Goal: Navigation & Orientation: Find specific page/section

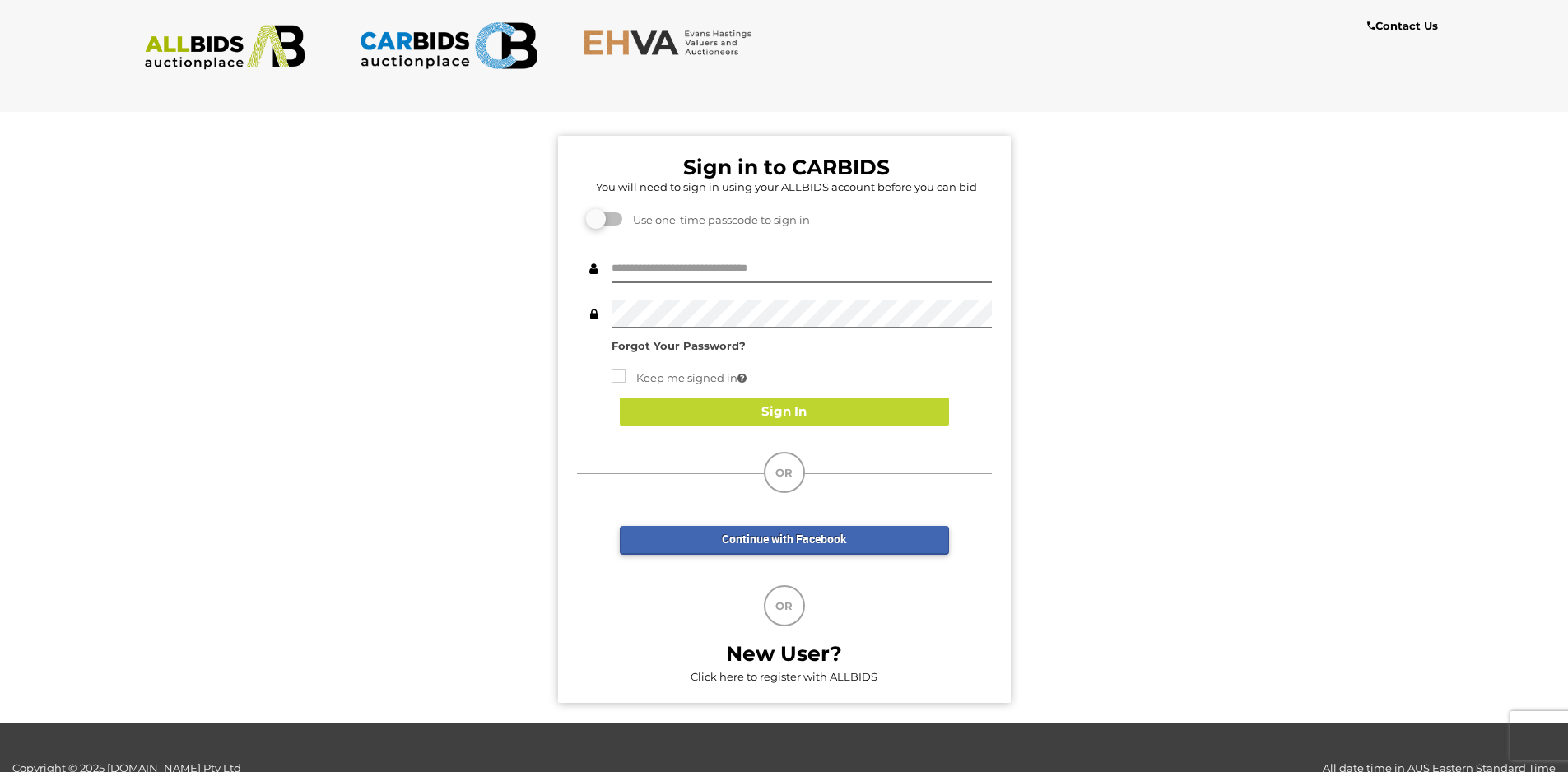
click at [478, 55] on img at bounding box center [448, 45] width 178 height 58
click at [249, 43] on img at bounding box center [224, 47] width 178 height 45
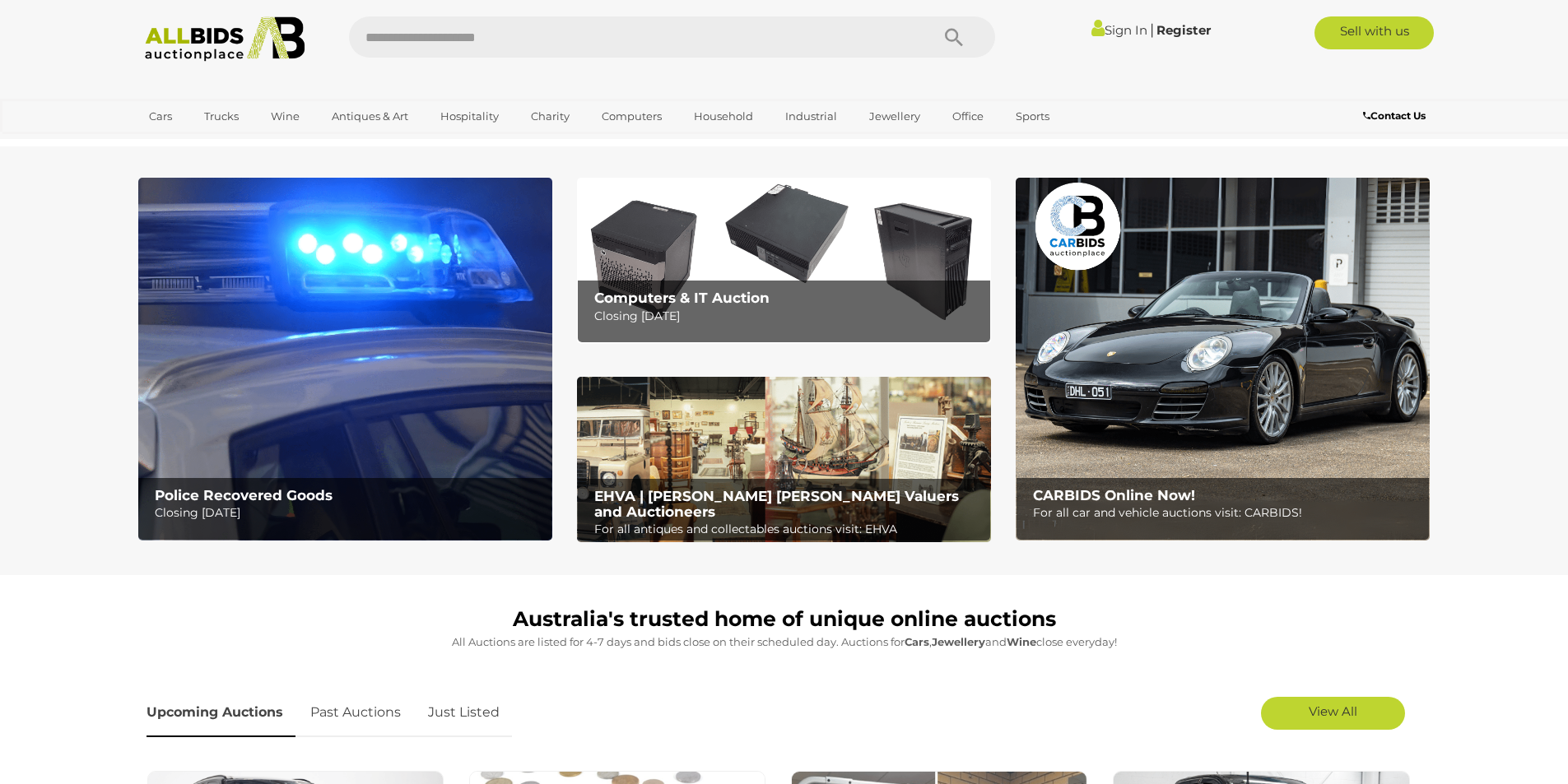
click at [206, 299] on img at bounding box center [345, 358] width 414 height 363
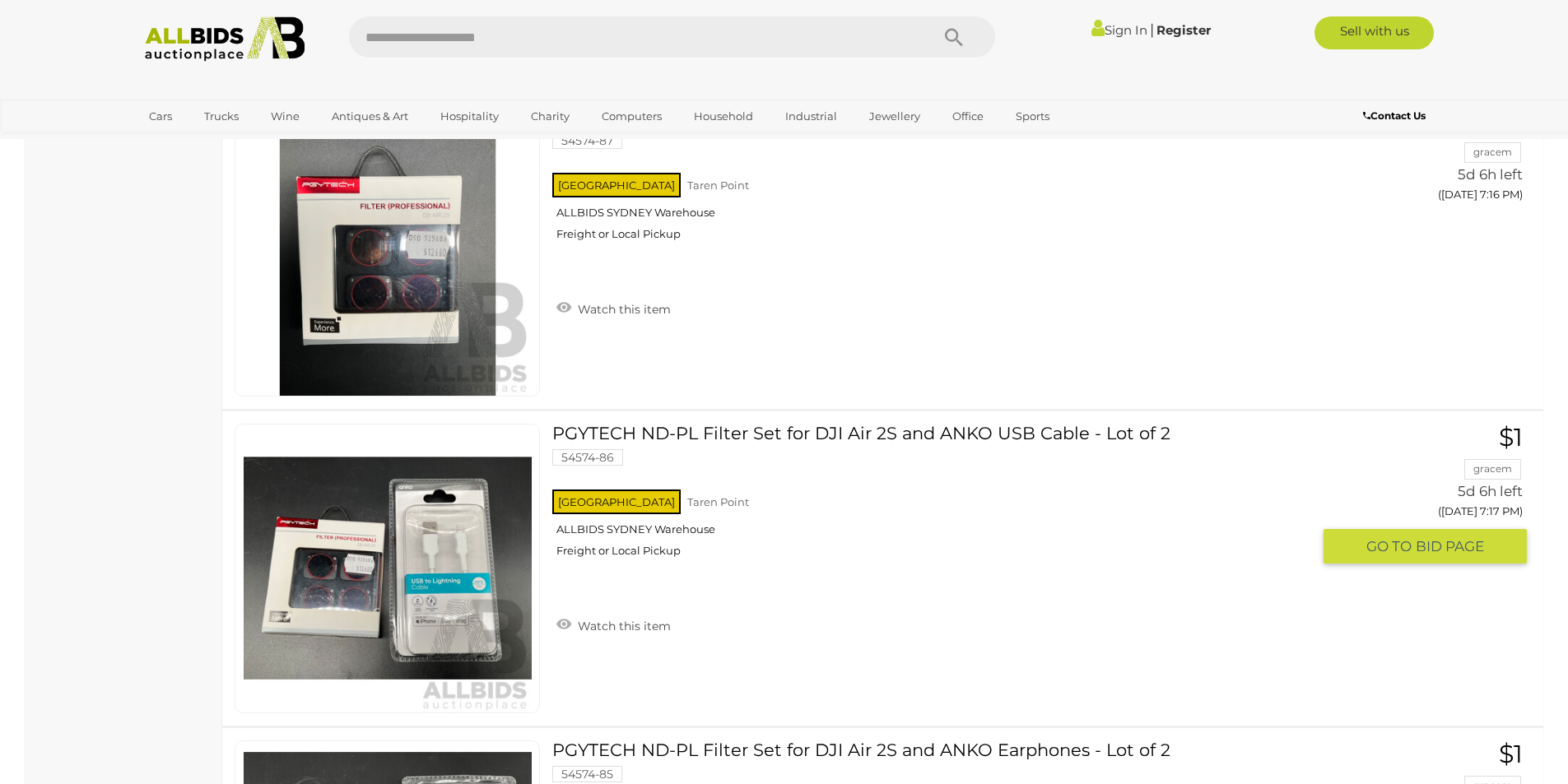
scroll to position [5350, 0]
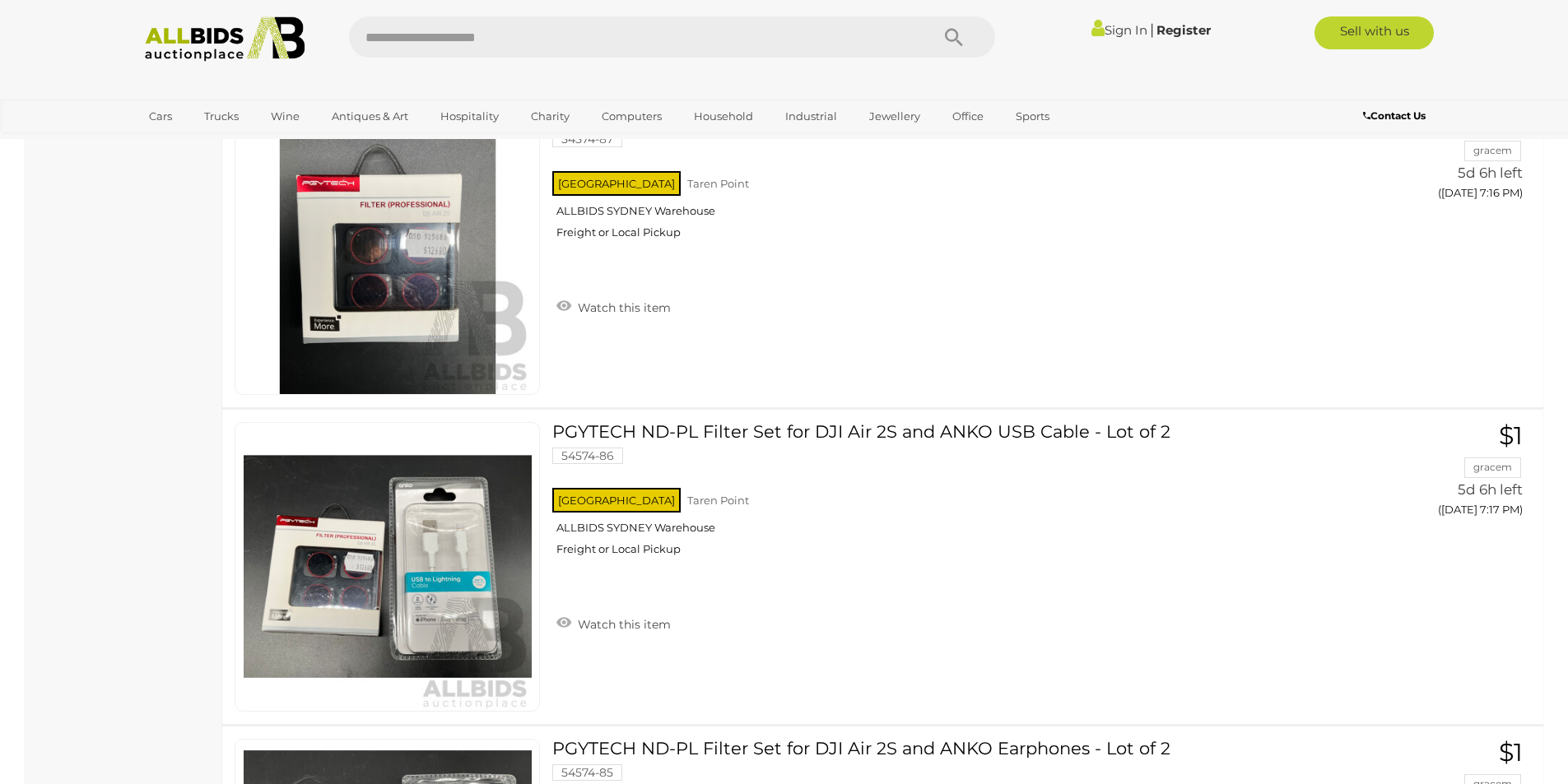
click at [226, 35] on img at bounding box center [224, 38] width 178 height 45
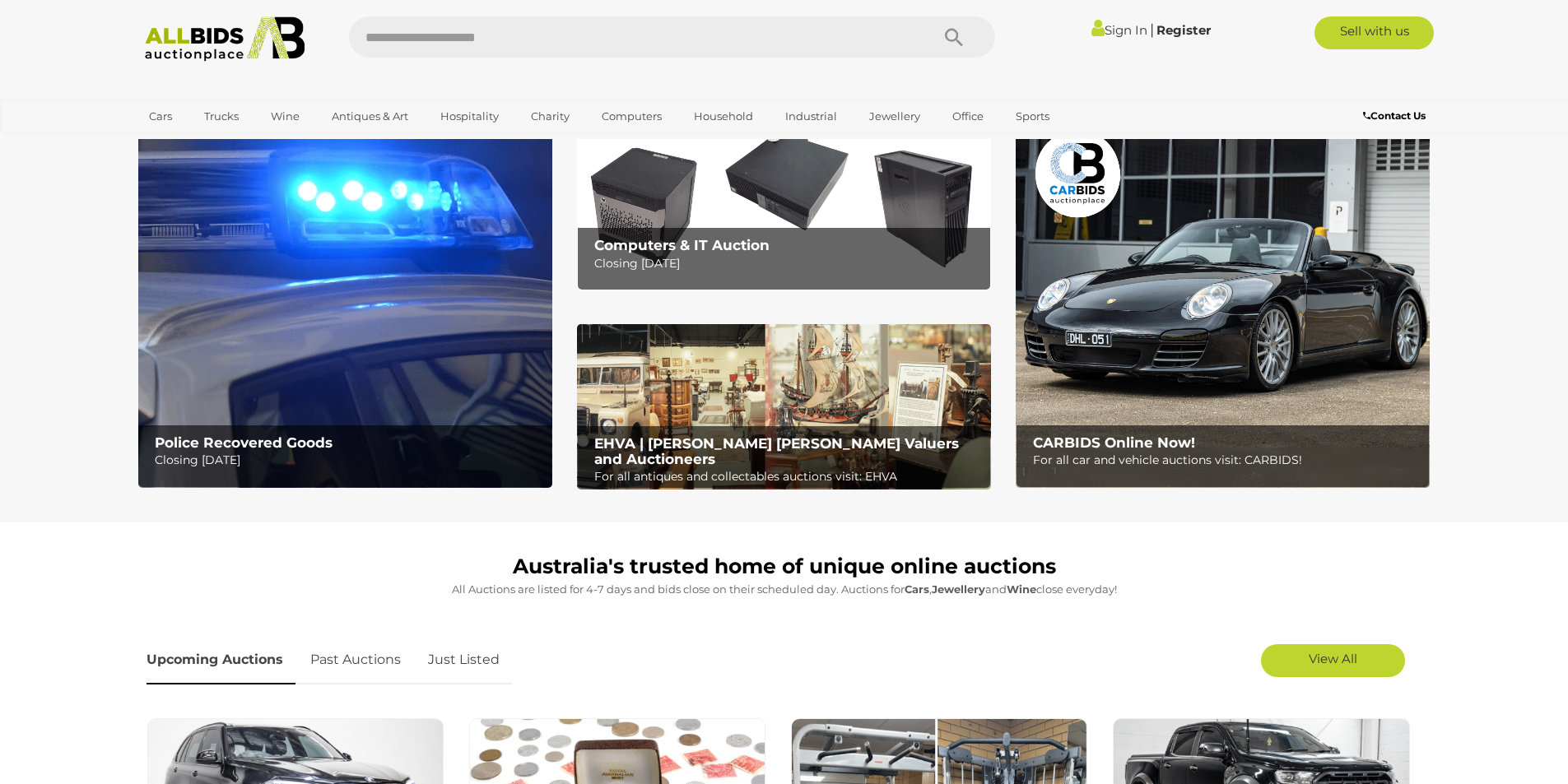
scroll to position [82, 0]
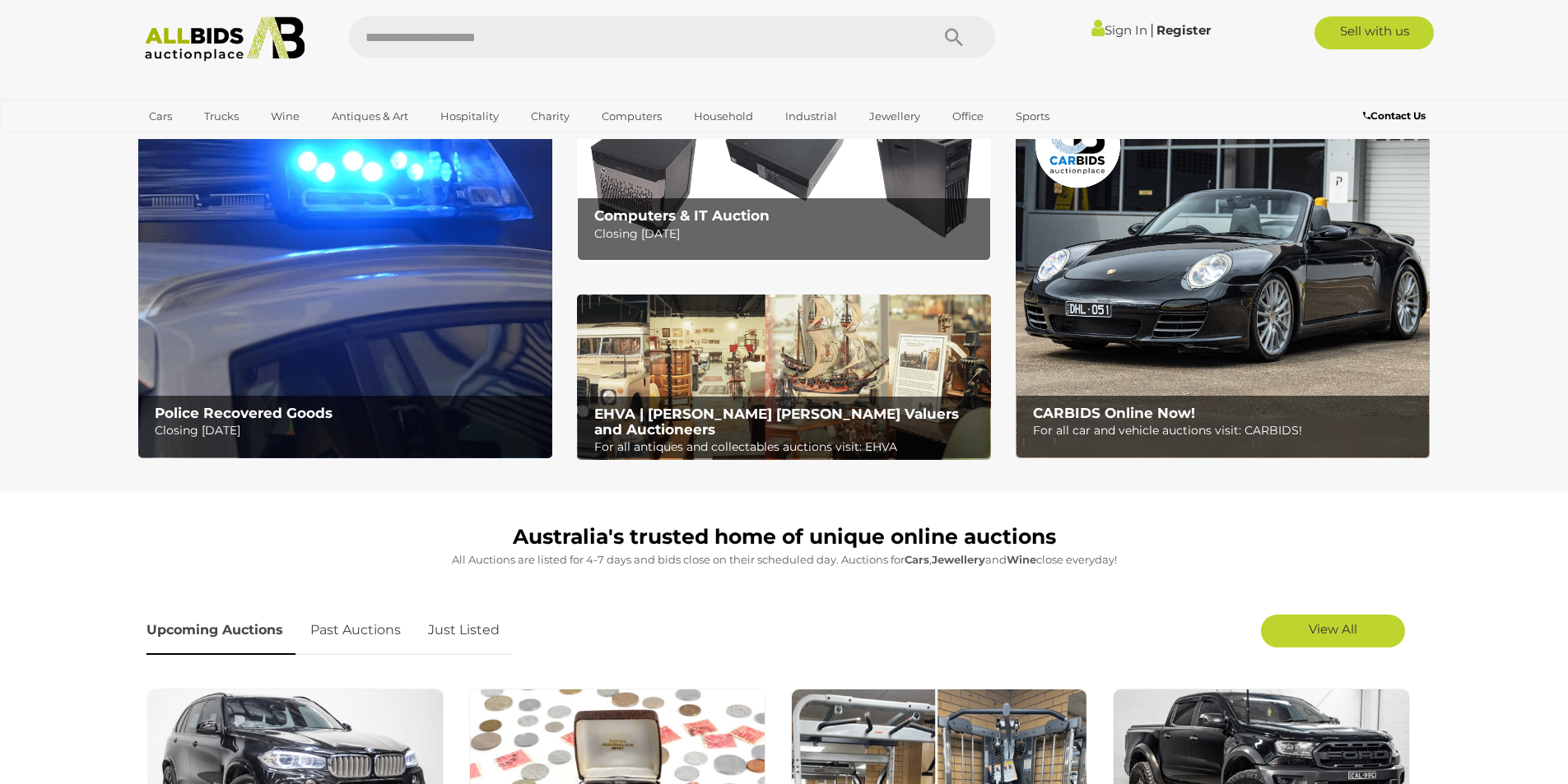
click at [764, 153] on img at bounding box center [783, 178] width 414 height 166
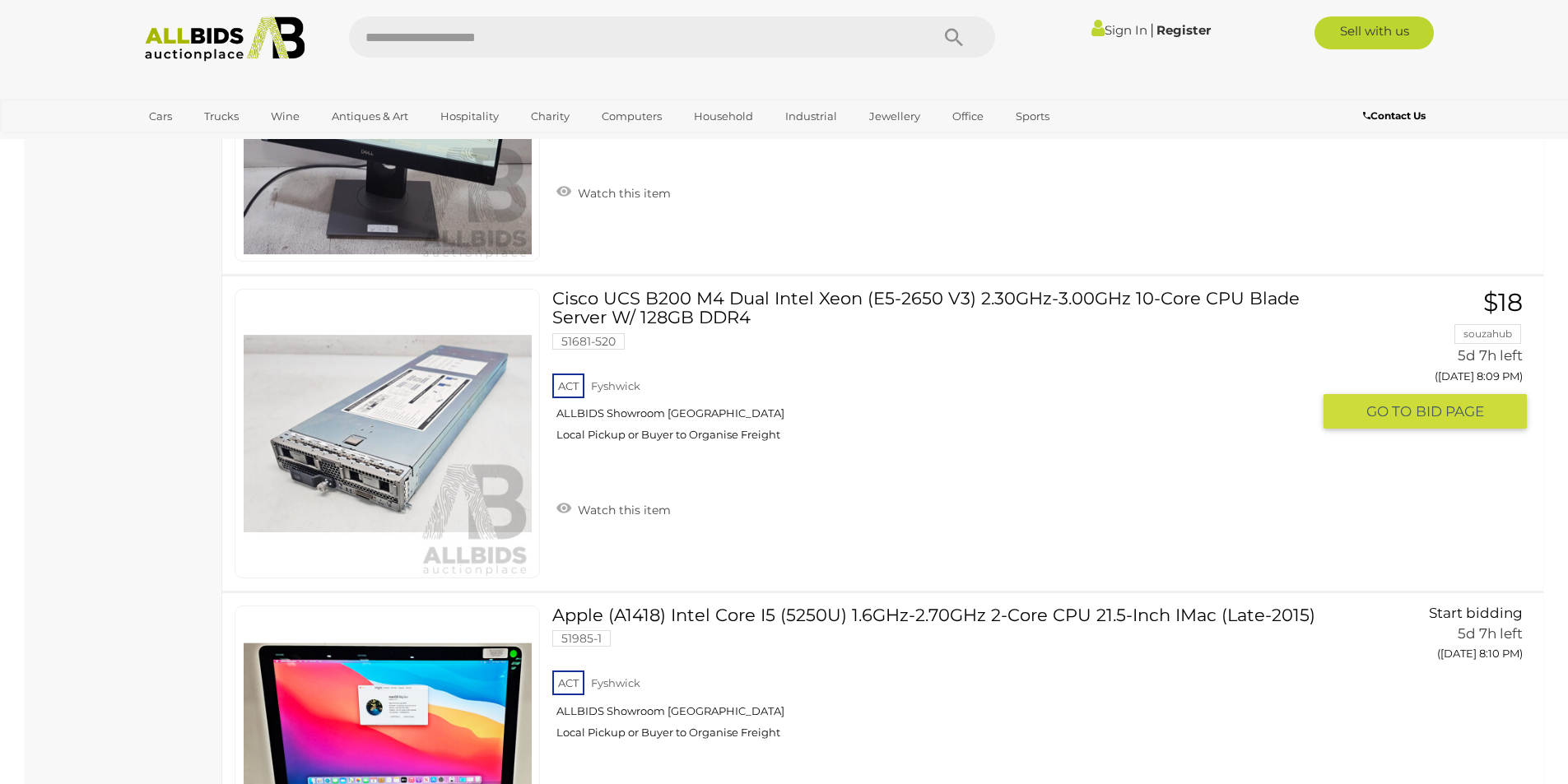
scroll to position [13415, 0]
